Goal: Information Seeking & Learning: Check status

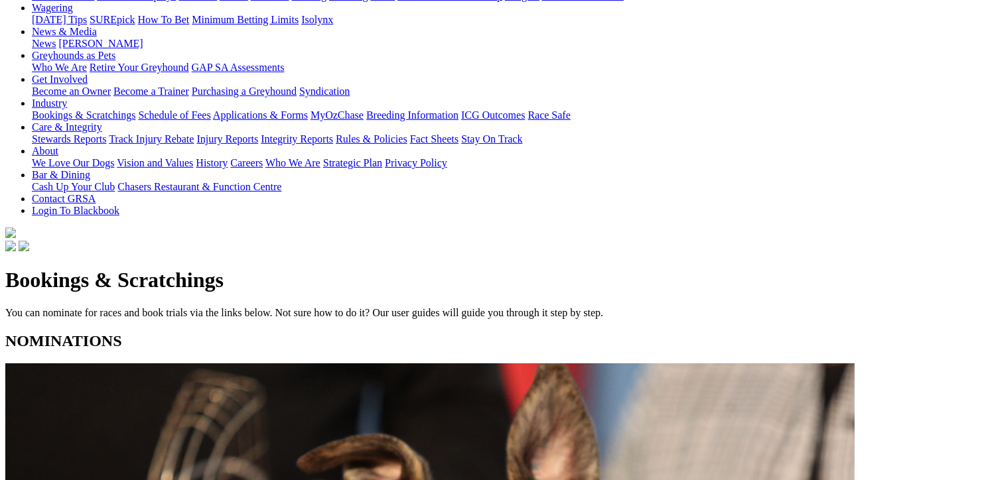
scroll to position [199, 0]
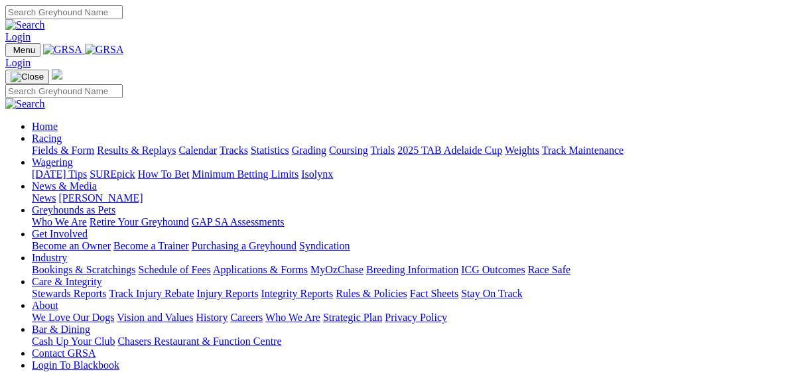
click at [34, 145] on link "Fields & Form" at bounding box center [63, 150] width 62 height 11
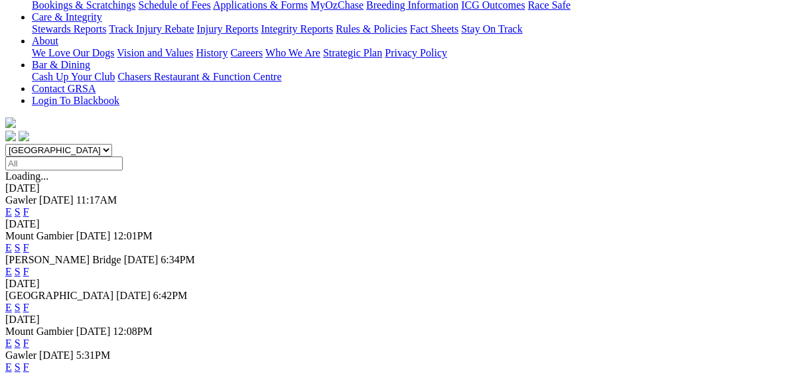
scroll to position [265, 0]
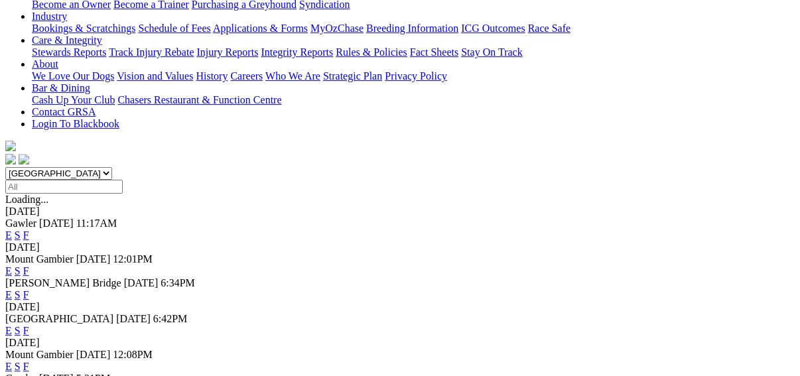
click at [29, 325] on link "F" at bounding box center [26, 330] width 6 height 11
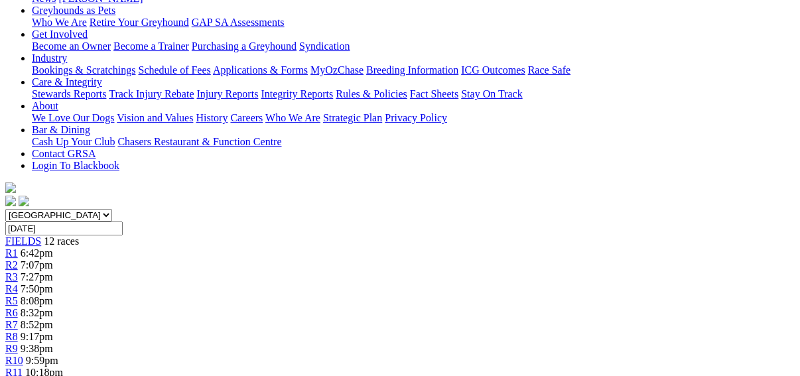
scroll to position [53, 0]
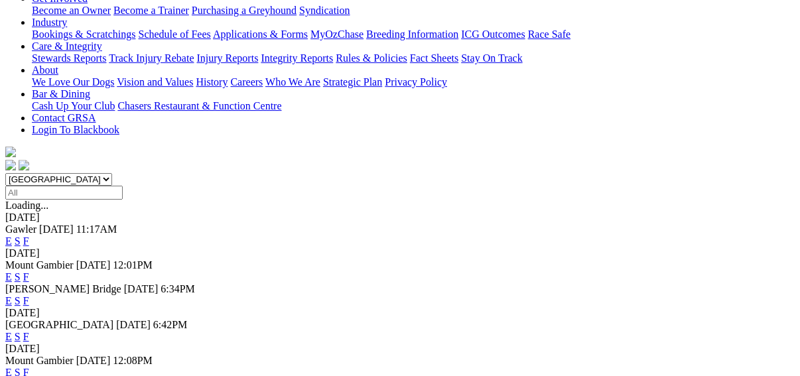
scroll to position [265, 0]
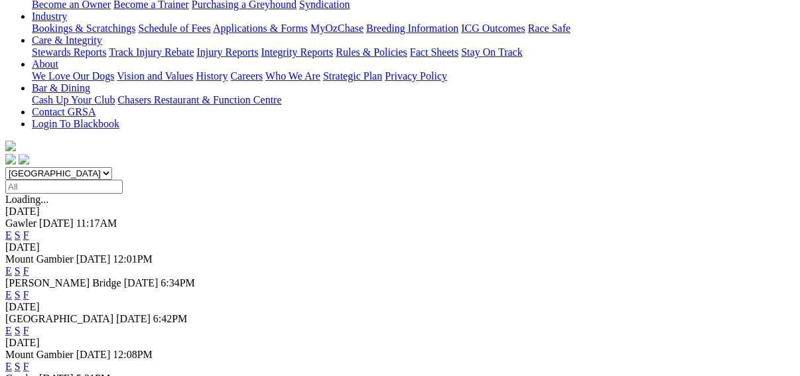
click at [29, 289] on link "F" at bounding box center [26, 294] width 6 height 11
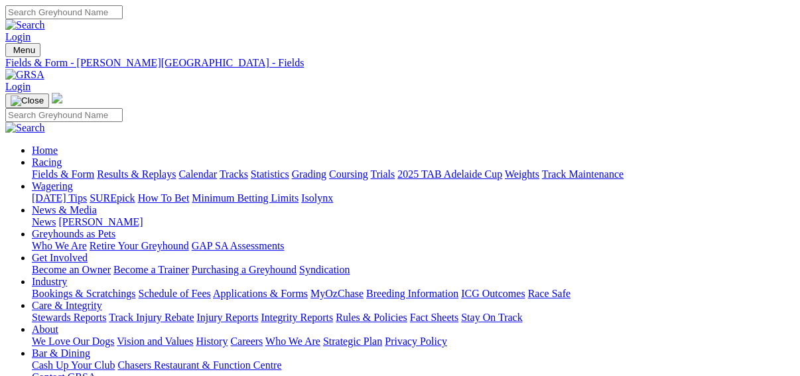
click at [145, 169] on link "Results & Replays" at bounding box center [136, 174] width 79 height 11
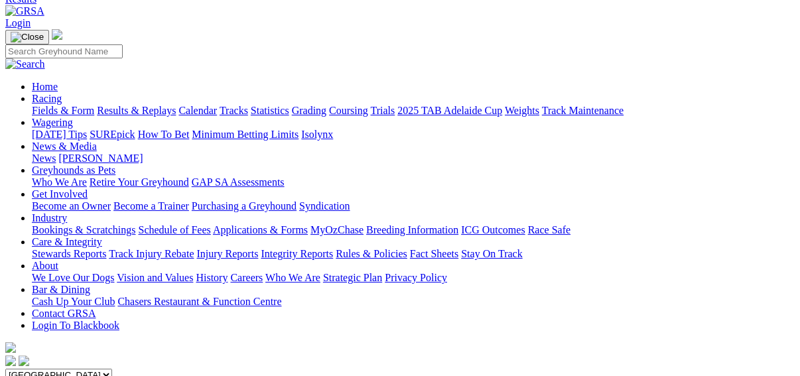
scroll to position [138, 0]
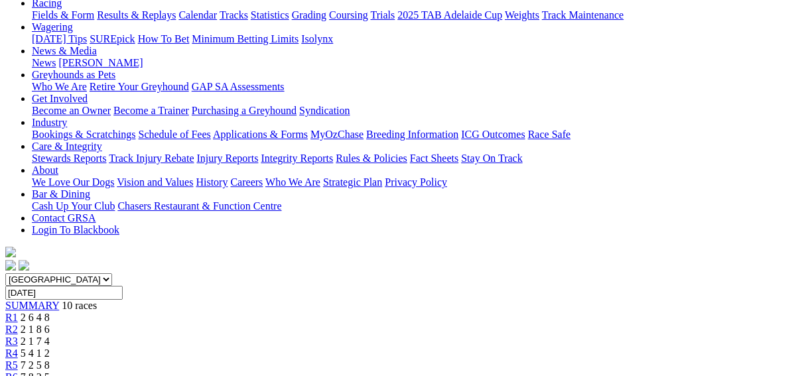
scroll to position [159, 0]
click at [18, 324] on span "R2" at bounding box center [11, 329] width 13 height 11
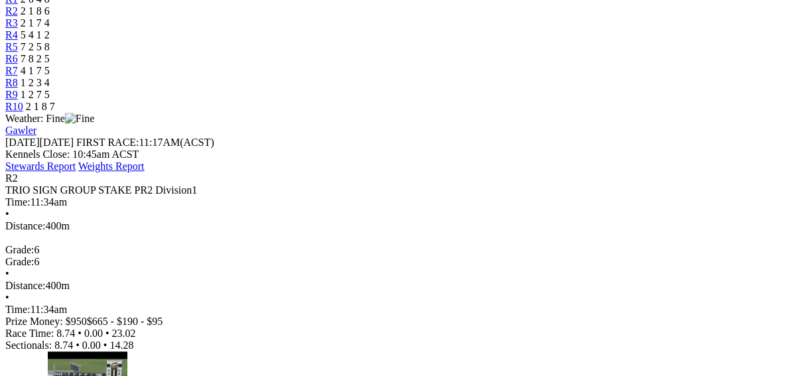
scroll to position [159, 0]
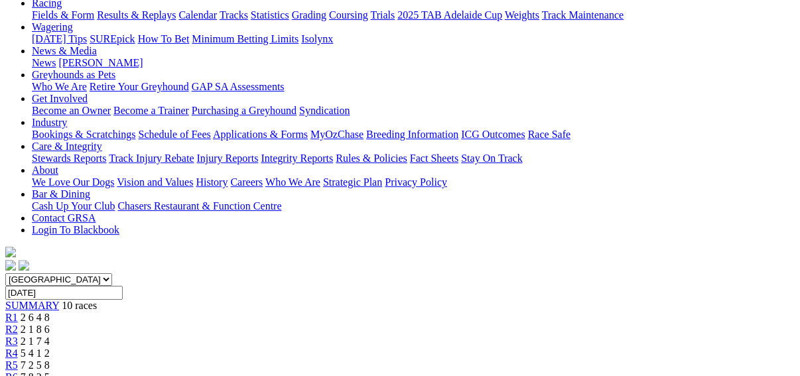
click at [18, 336] on span "R3" at bounding box center [11, 341] width 13 height 11
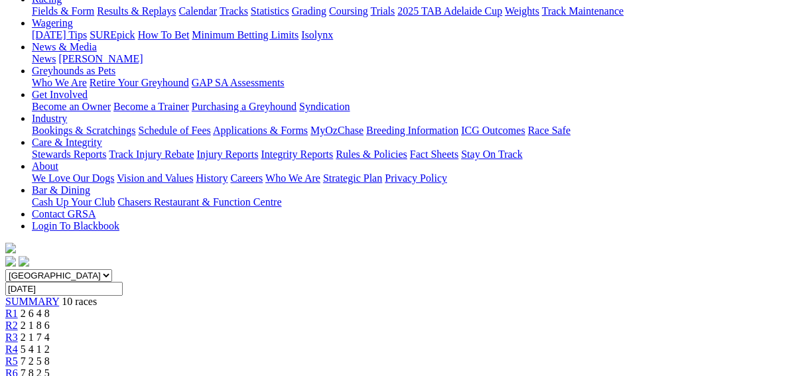
scroll to position [159, 0]
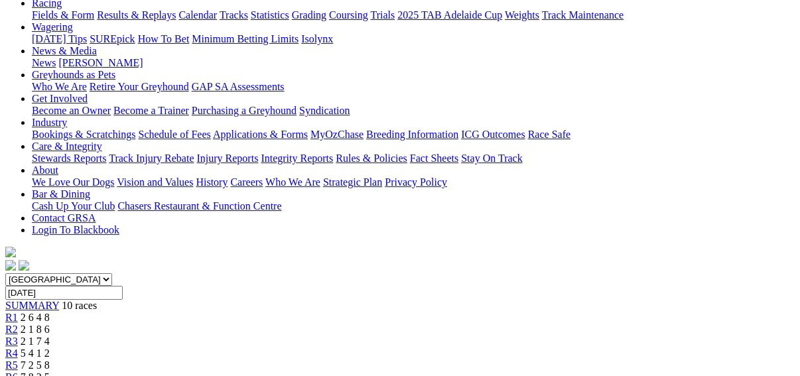
click at [18, 360] on span "R5" at bounding box center [11, 365] width 13 height 11
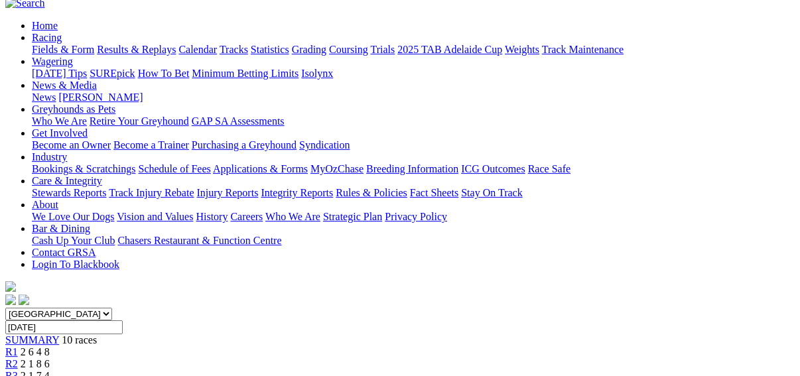
scroll to position [106, 0]
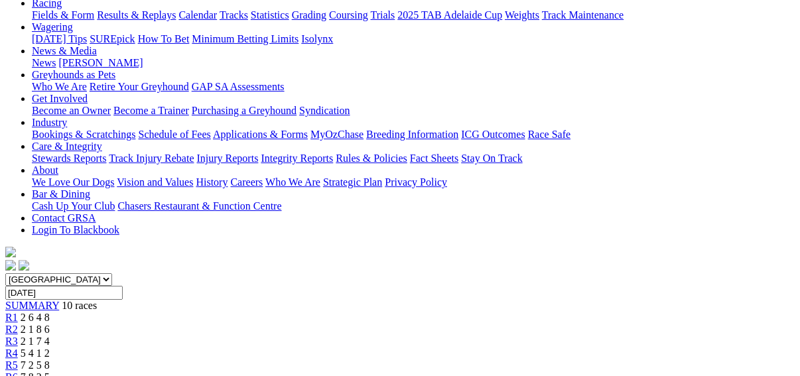
scroll to position [53, 0]
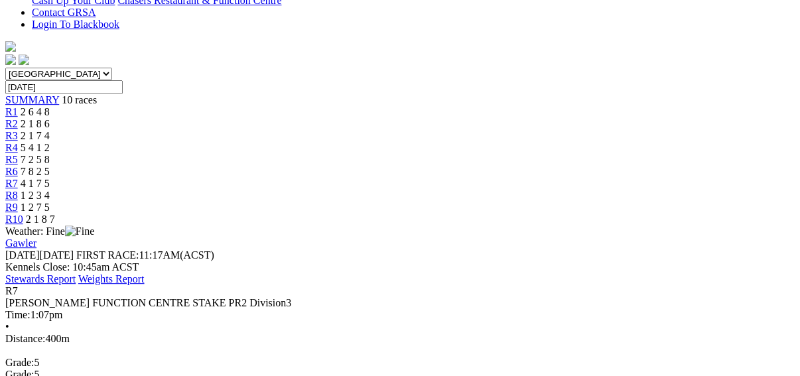
scroll to position [159, 0]
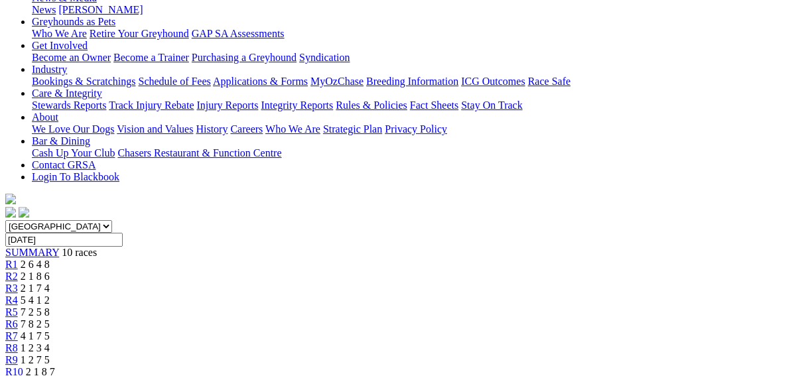
scroll to position [53, 0]
